Goal: Information Seeking & Learning: Learn about a topic

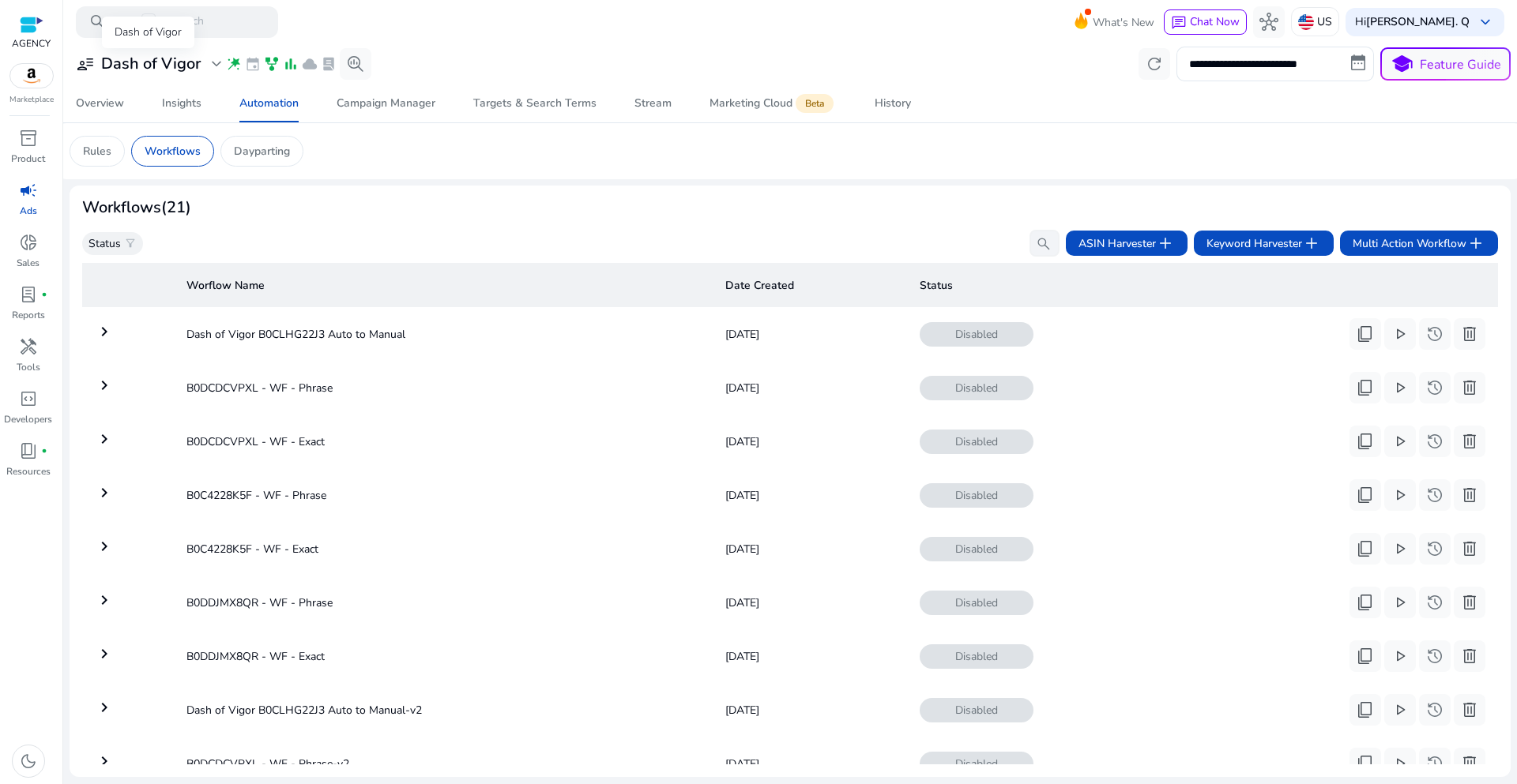
click at [204, 65] on div "user_attributes Dash of Vigor expand_more" at bounding box center [151, 64] width 150 height 19
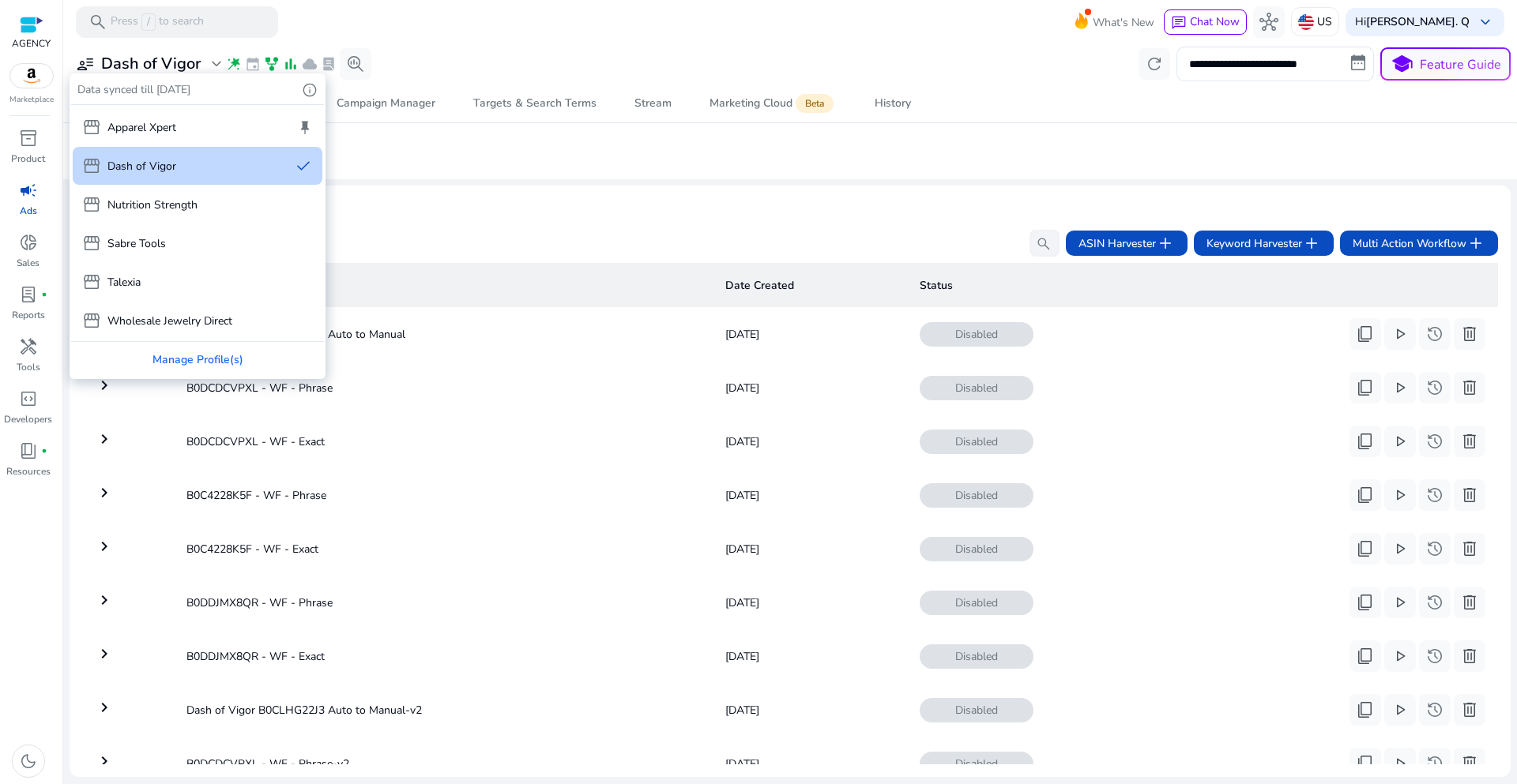
click at [201, 162] on div "storefront Dash of Vigor done" at bounding box center [197, 166] width 250 height 38
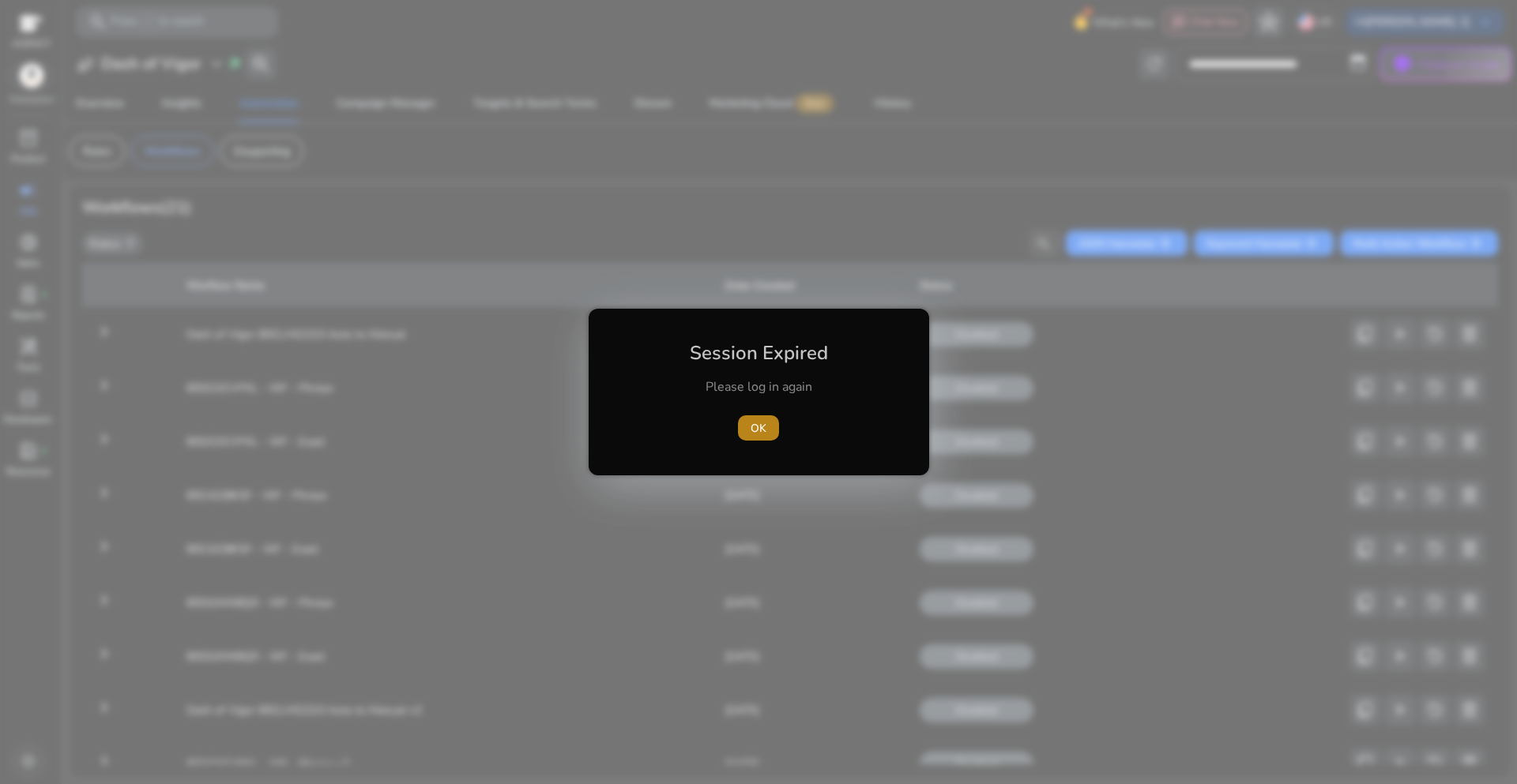
click at [752, 428] on span "OK" at bounding box center [758, 428] width 16 height 17
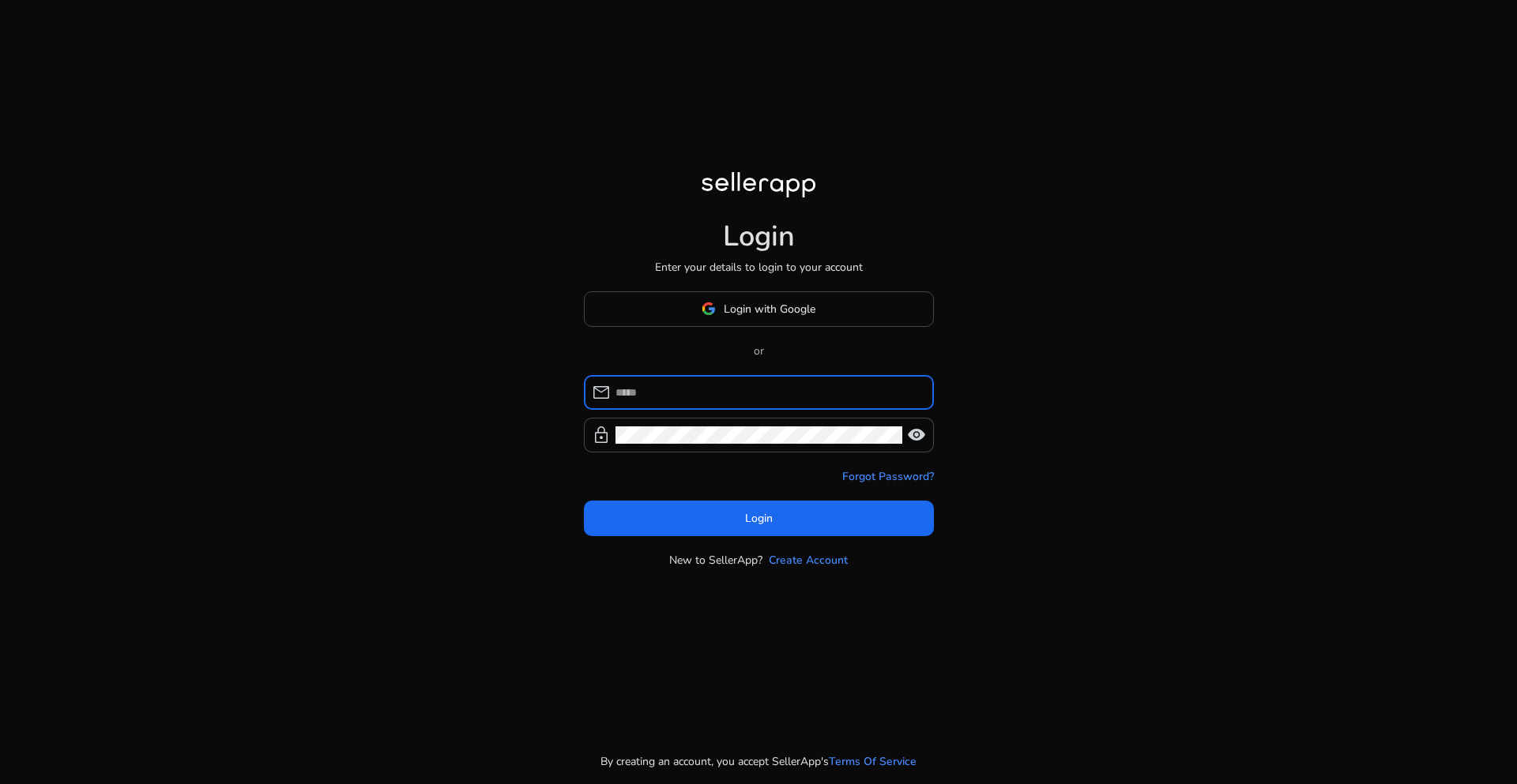
type input "**********"
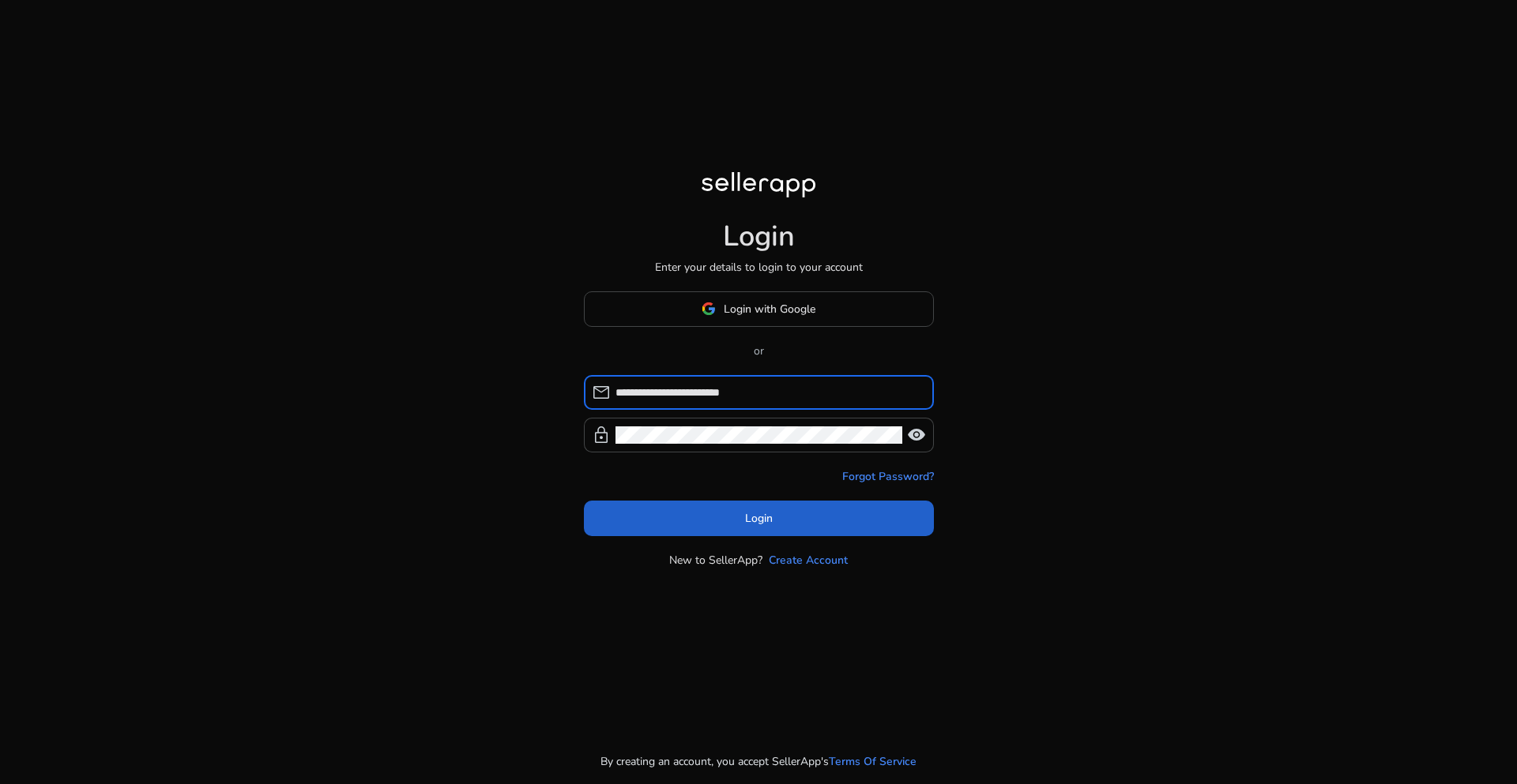
click at [752, 530] on span at bounding box center [758, 518] width 350 height 38
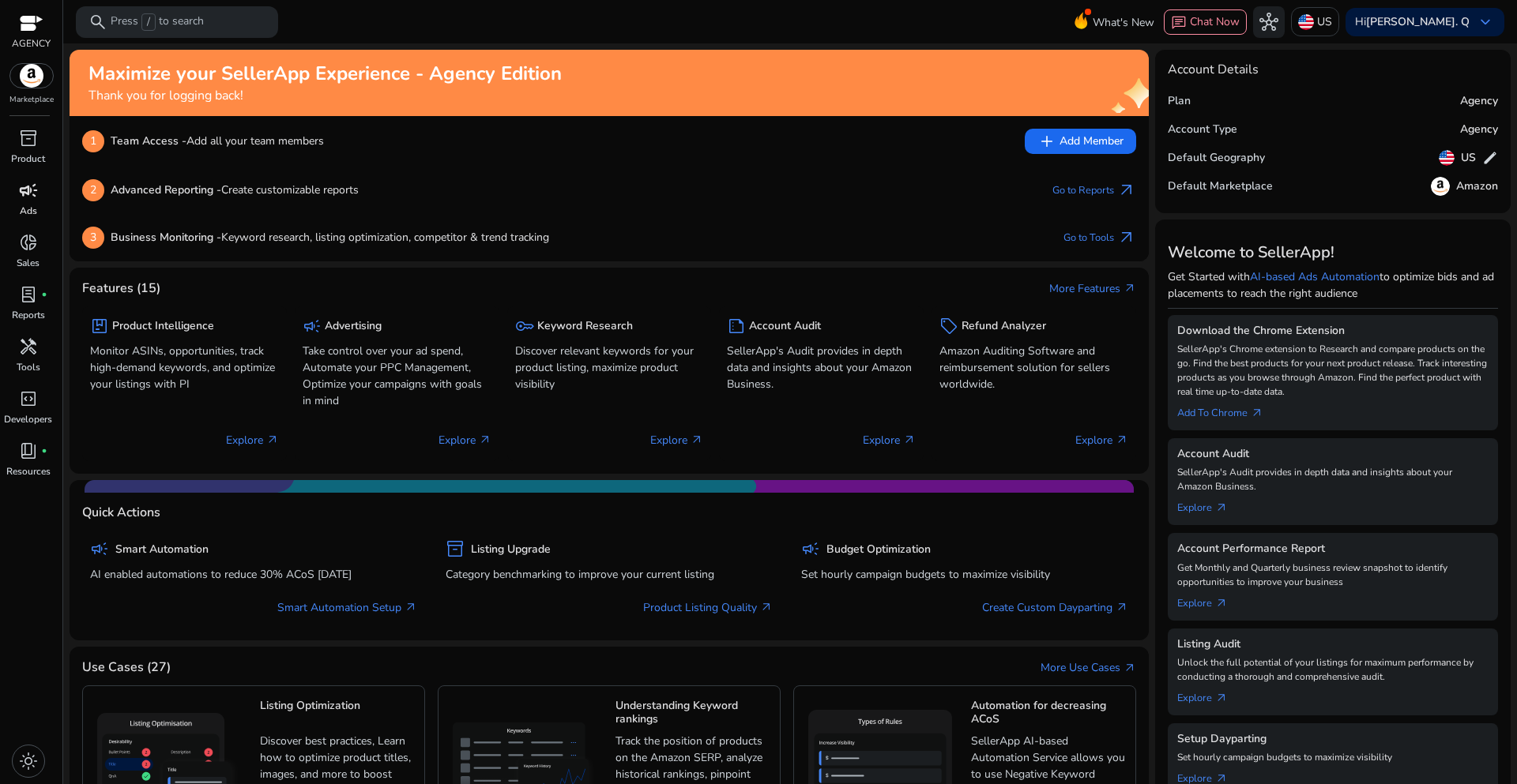
click at [29, 207] on p "Ads" at bounding box center [28, 211] width 17 height 14
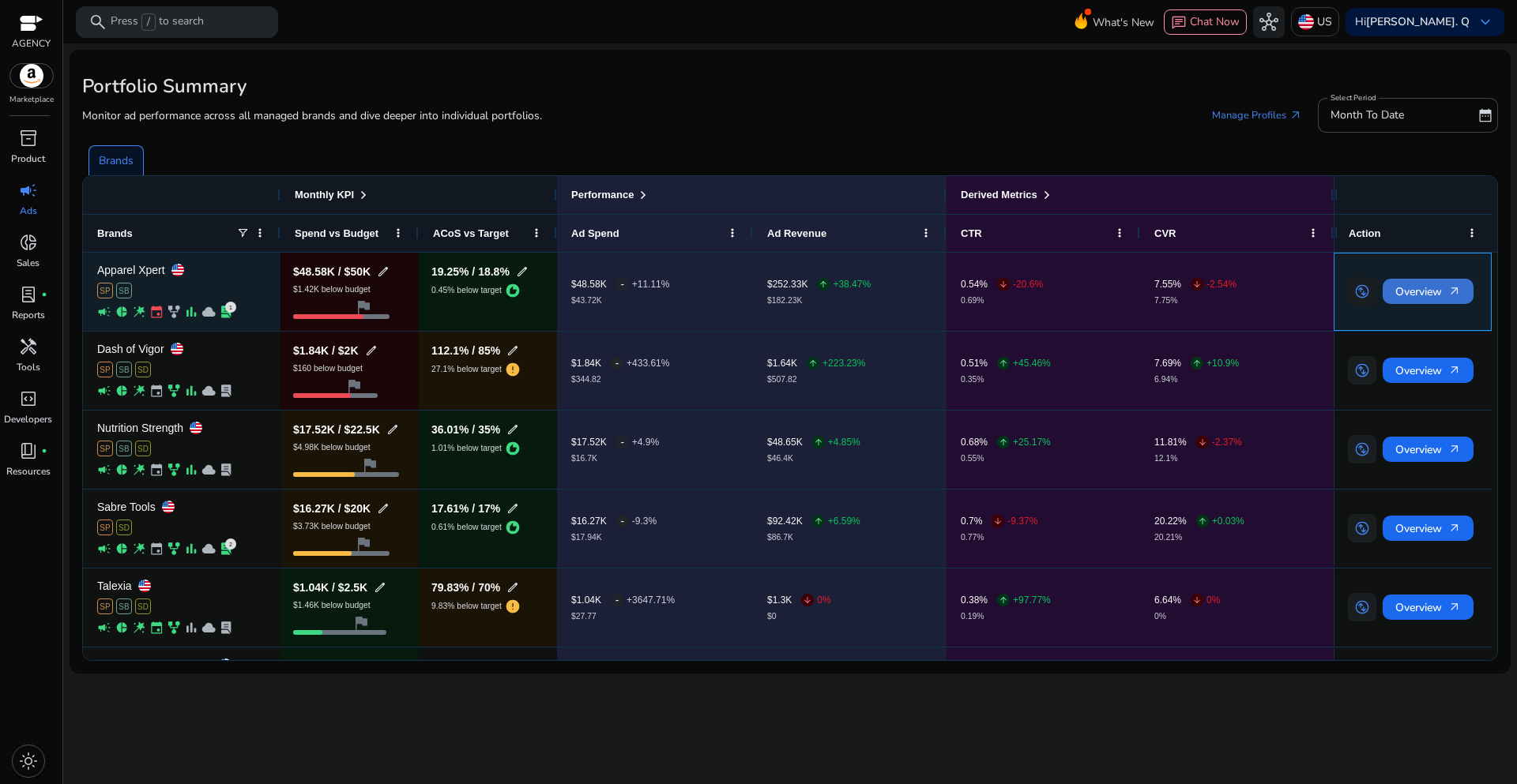
click at [1437, 298] on span "Overview arrow_outward" at bounding box center [1427, 292] width 65 height 32
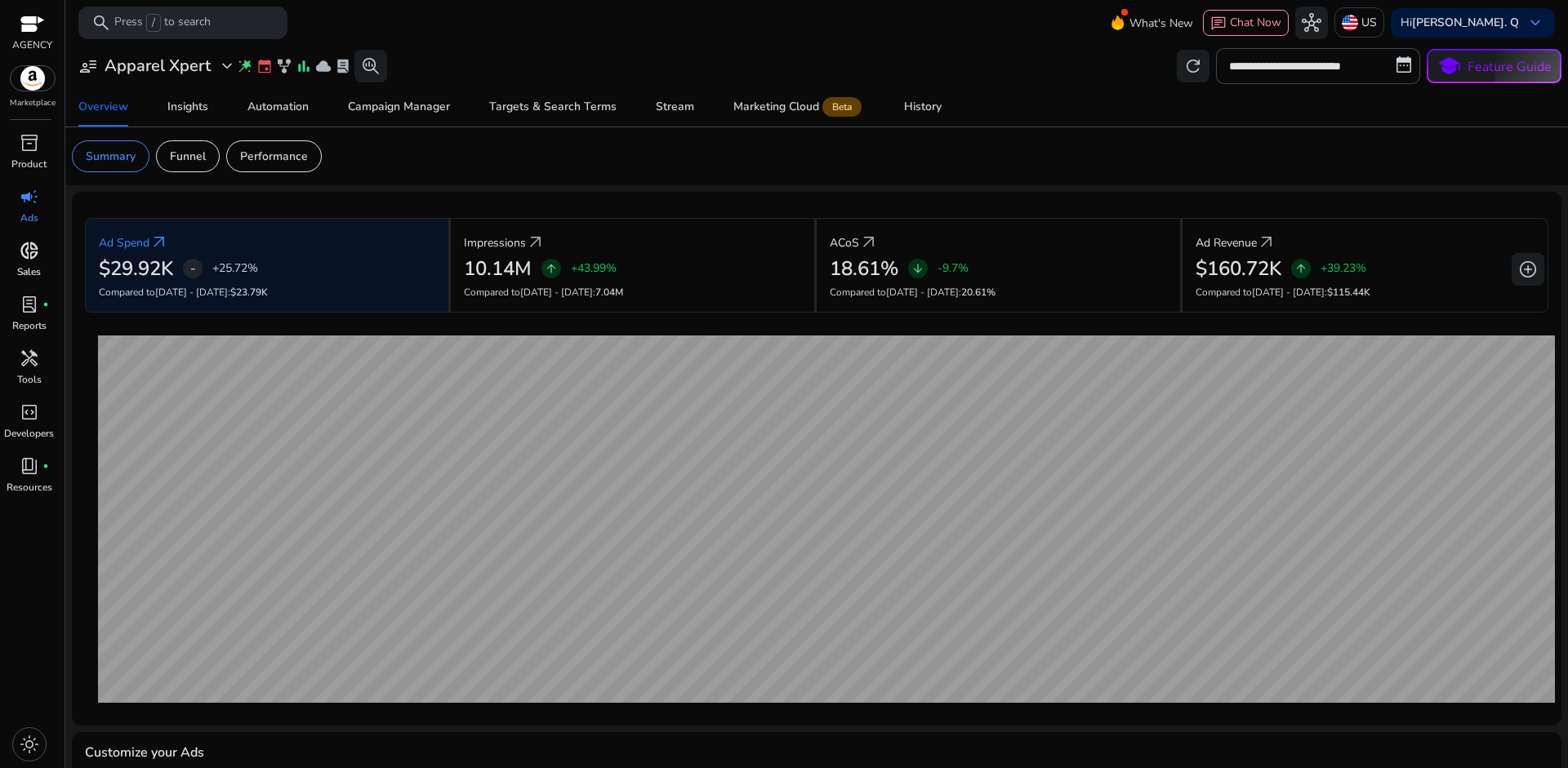
click at [27, 256] on span "donut_small" at bounding box center [29, 250] width 19 height 19
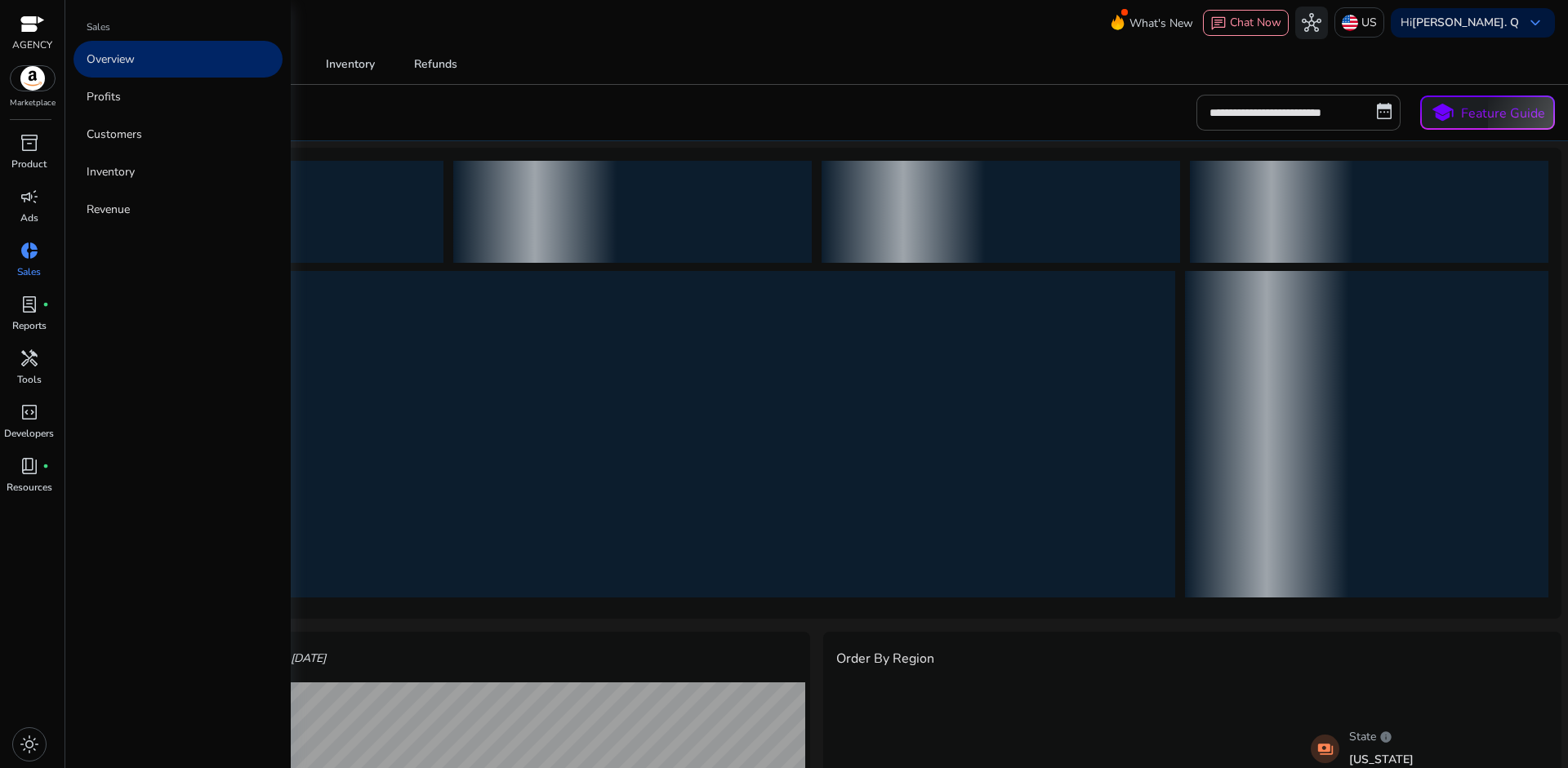
click at [154, 50] on link "Overview" at bounding box center [178, 59] width 209 height 37
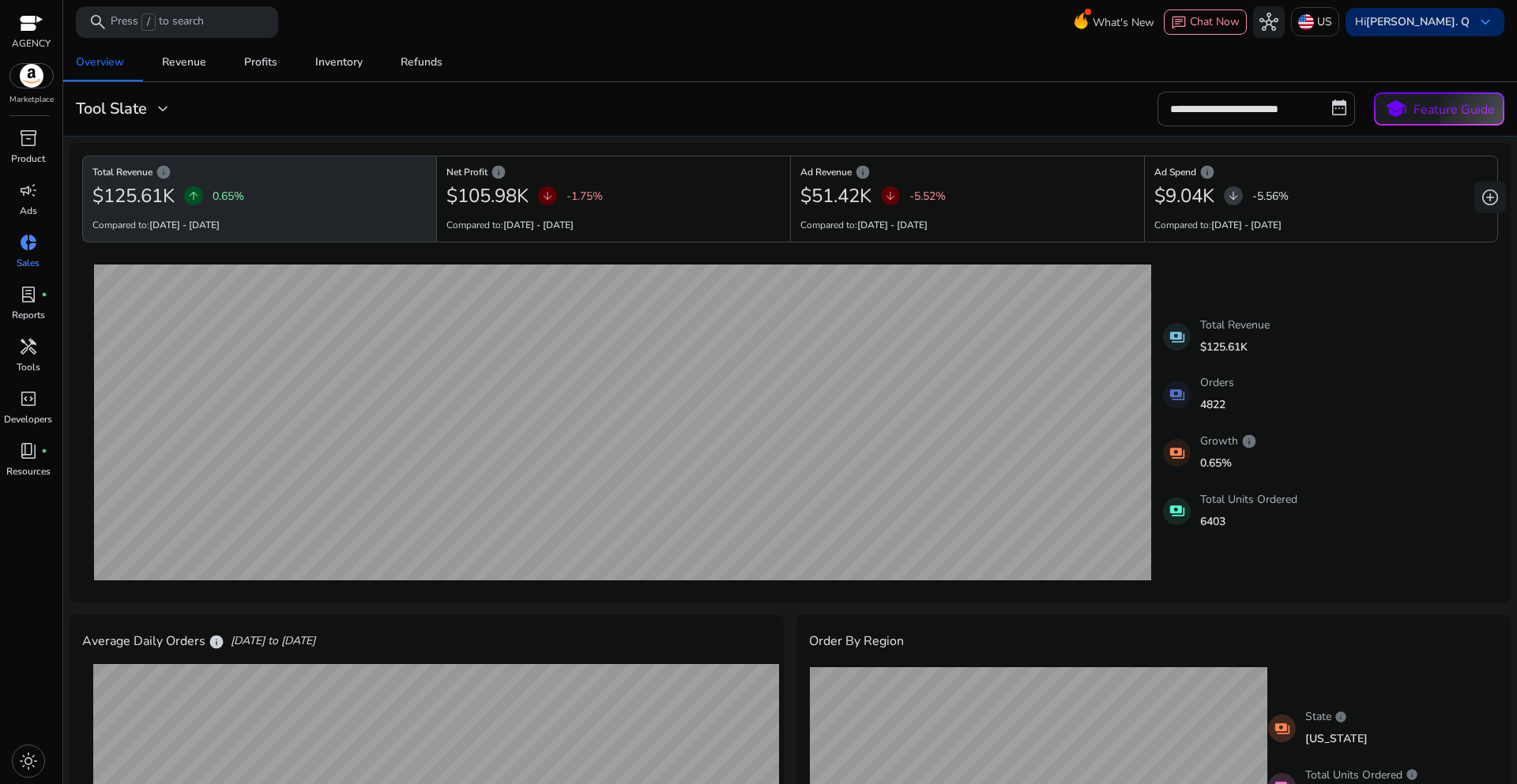
click at [1420, 20] on b "[PERSON_NAME]. Q" at bounding box center [1418, 21] width 104 height 15
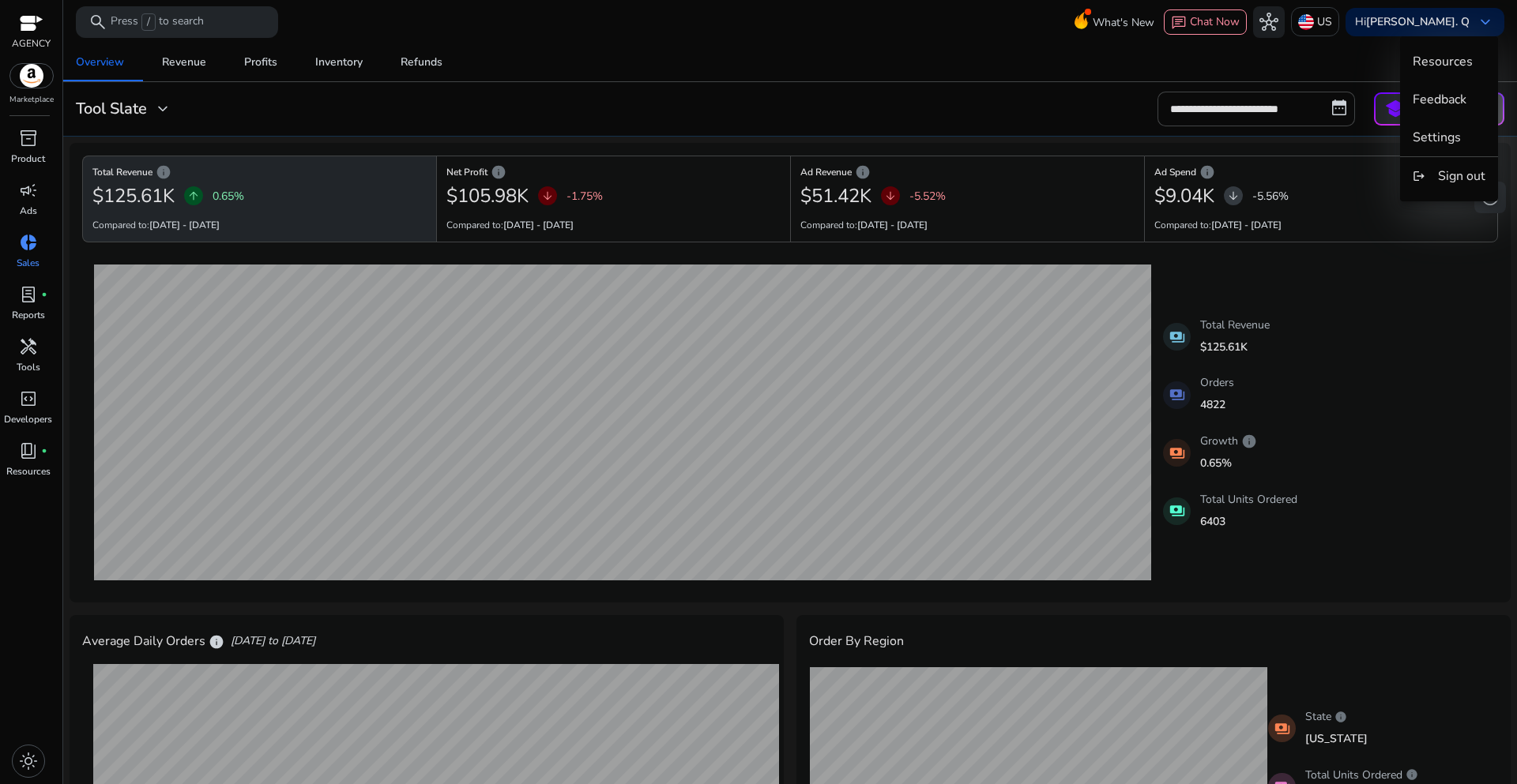
click at [1022, 35] on div at bounding box center [758, 392] width 1517 height 784
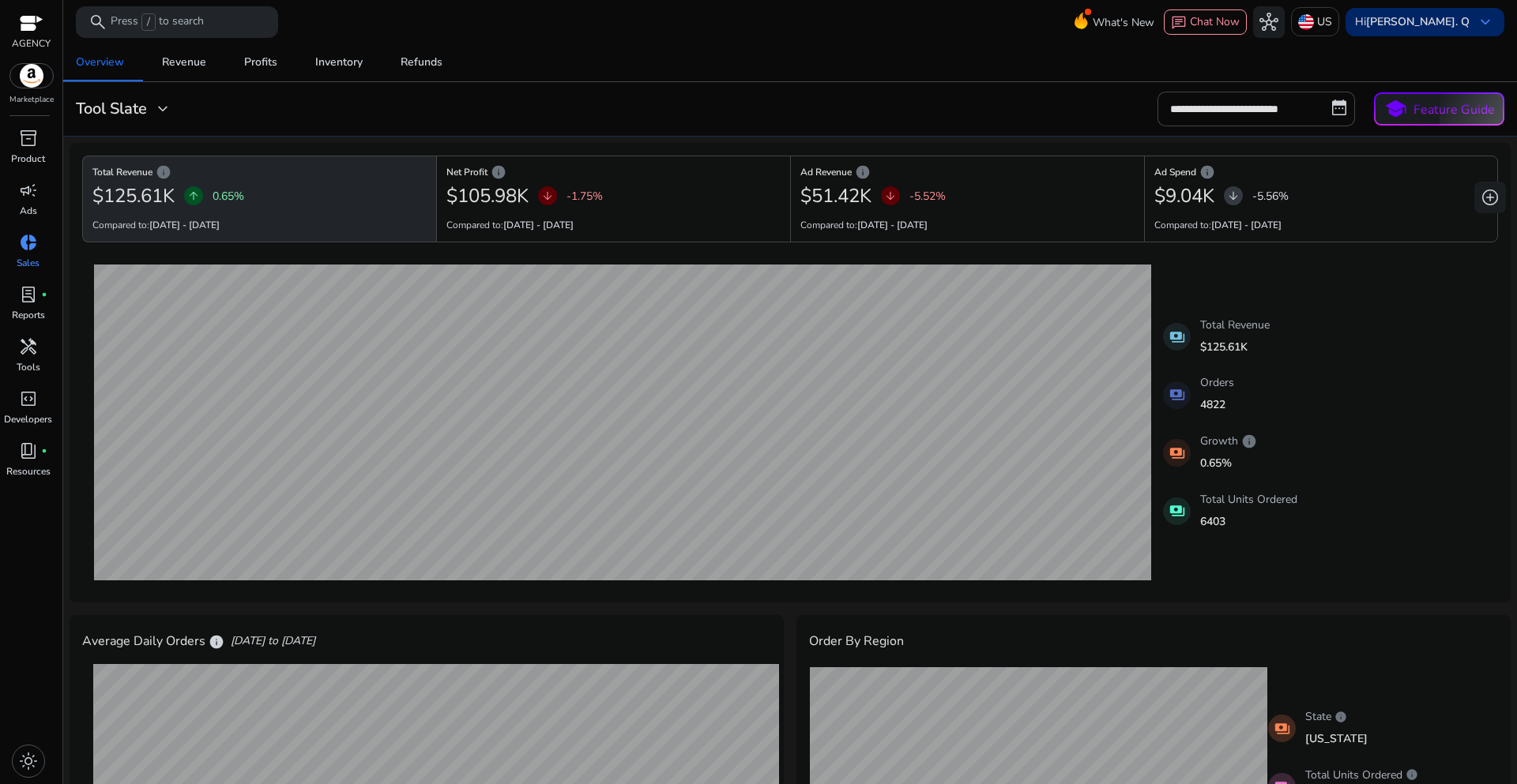
click at [1444, 28] on b "[PERSON_NAME]. Q" at bounding box center [1418, 21] width 104 height 15
